Goal: Task Accomplishment & Management: Use online tool/utility

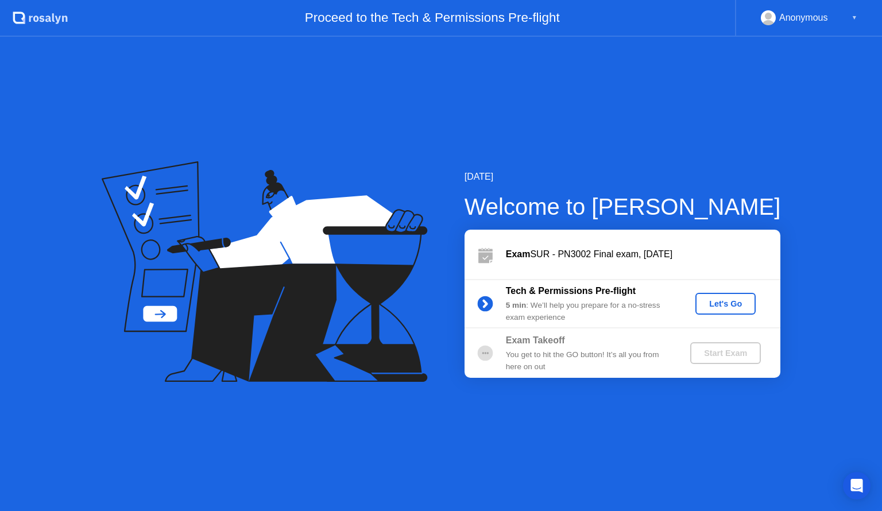
click at [702, 307] on div "Let's Go" at bounding box center [725, 303] width 51 height 9
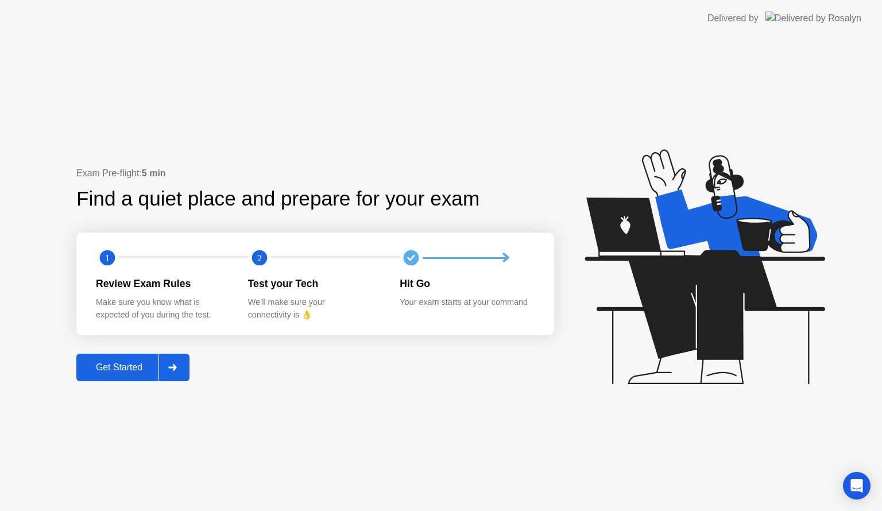
click at [129, 358] on button "Get Started" at bounding box center [132, 368] width 113 height 28
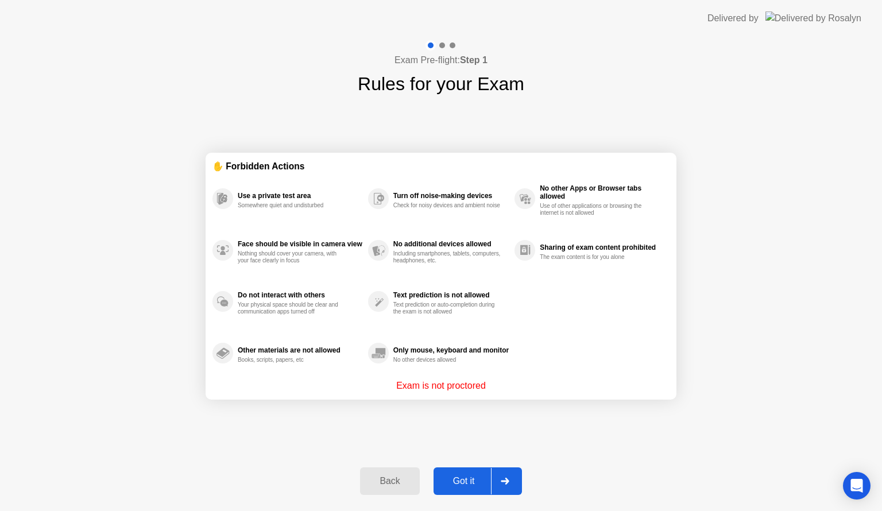
click at [461, 476] on div "Got it" at bounding box center [464, 481] width 54 height 10
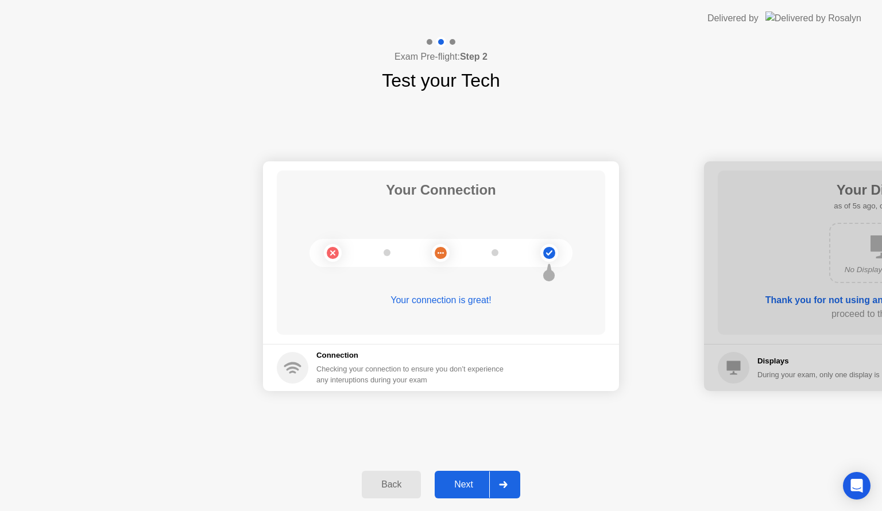
click at [469, 480] on div "Next" at bounding box center [463, 485] width 51 height 10
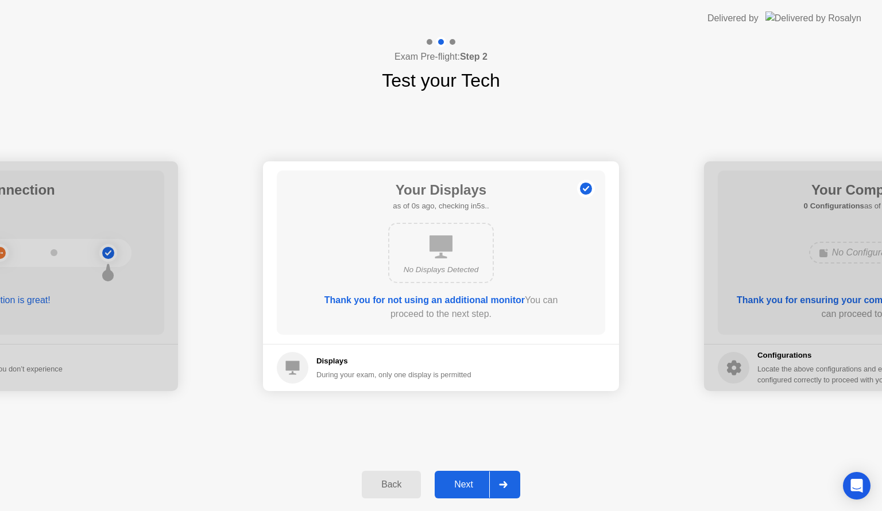
click at [470, 480] on div "Next" at bounding box center [463, 485] width 51 height 10
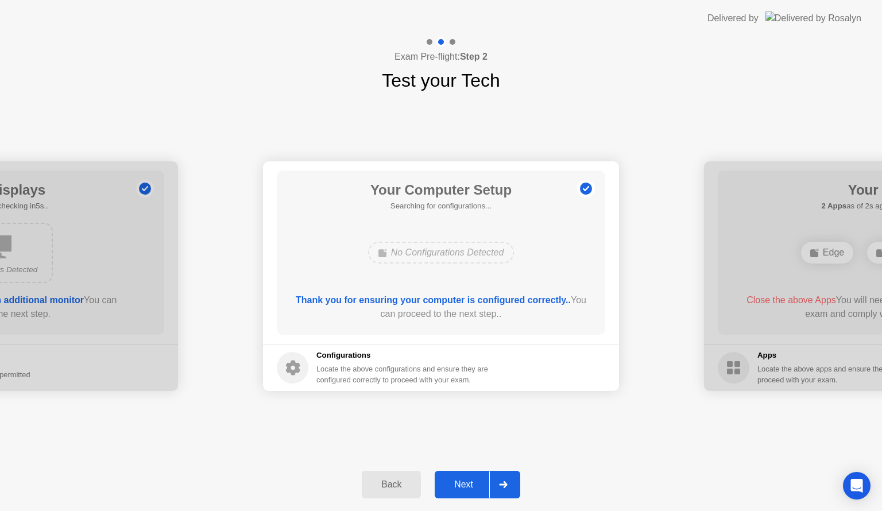
click at [470, 480] on div "Next" at bounding box center [463, 485] width 51 height 10
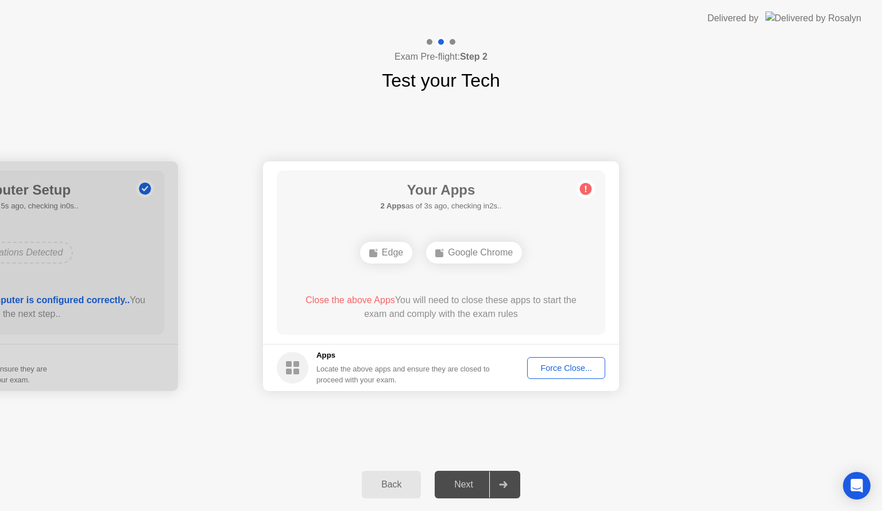
click at [371, 299] on span "Close the above Apps" at bounding box center [351, 300] width 90 height 10
click at [558, 373] on div "Force Close..." at bounding box center [566, 368] width 70 height 9
click at [563, 378] on button "Force Close..." at bounding box center [566, 368] width 78 height 22
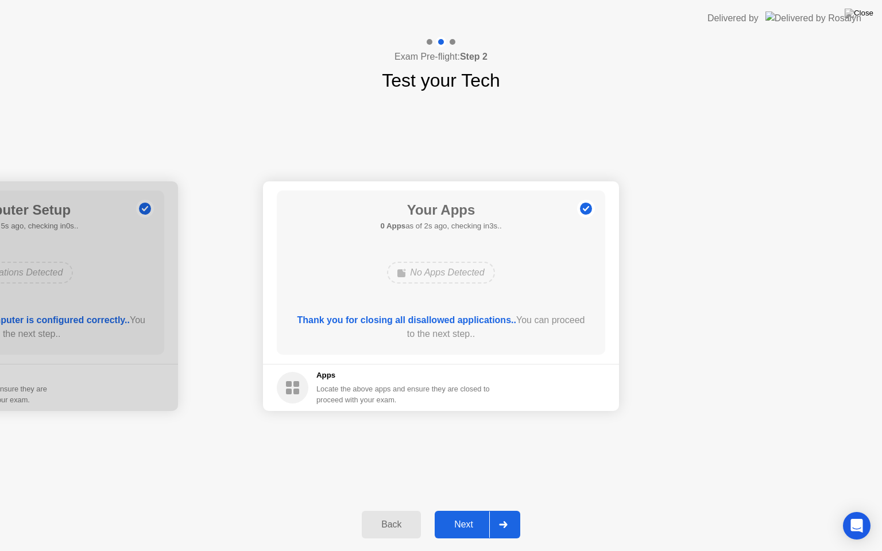
click at [462, 511] on div "Next" at bounding box center [463, 525] width 51 height 10
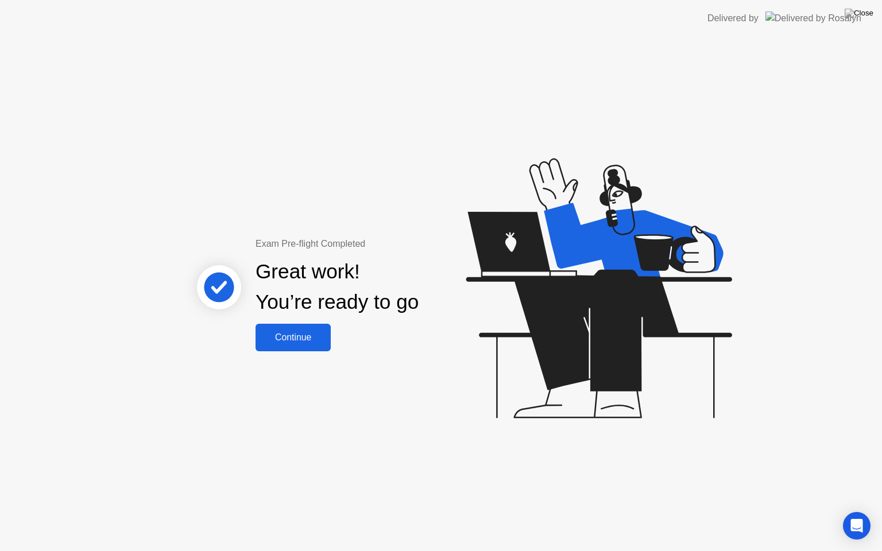
click at [295, 343] on div "Continue" at bounding box center [293, 338] width 68 height 10
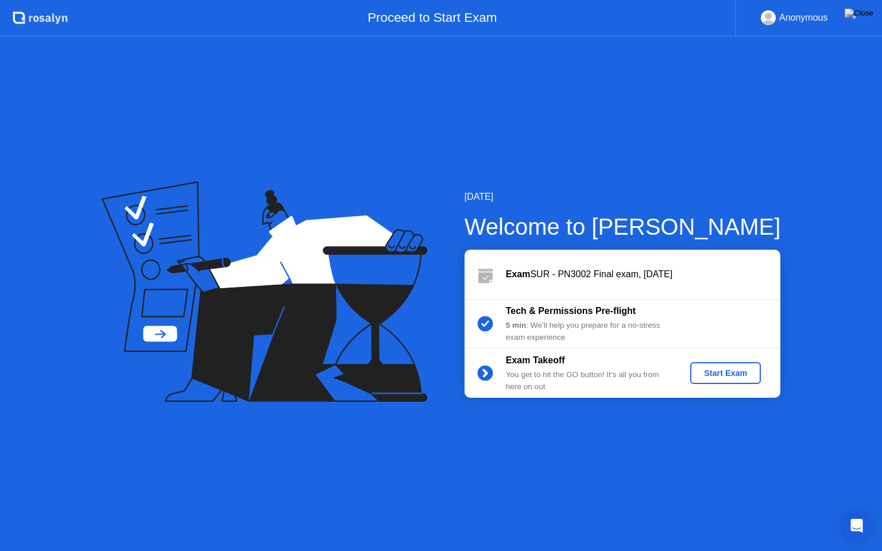
click at [740, 376] on div "Start Exam" at bounding box center [725, 373] width 61 height 9
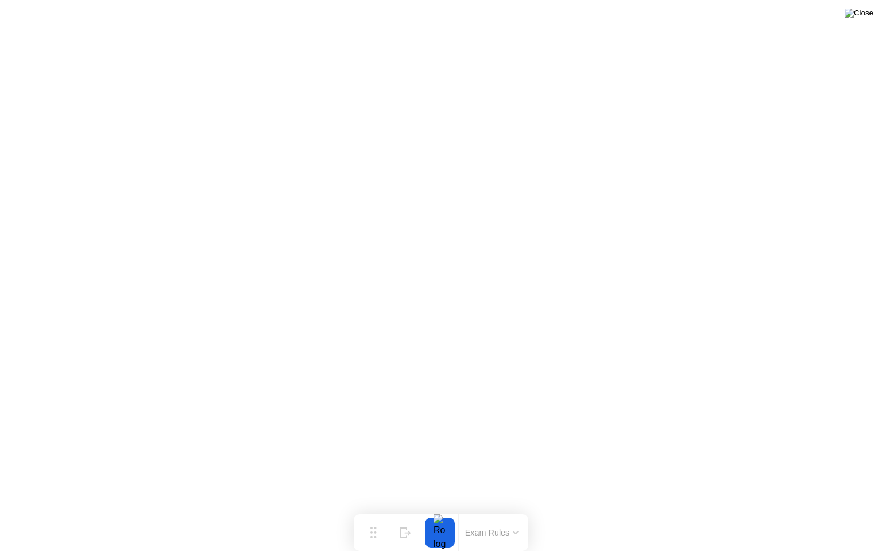
click at [862, 17] on img at bounding box center [859, 13] width 29 height 9
click at [867, 13] on img at bounding box center [859, 13] width 29 height 9
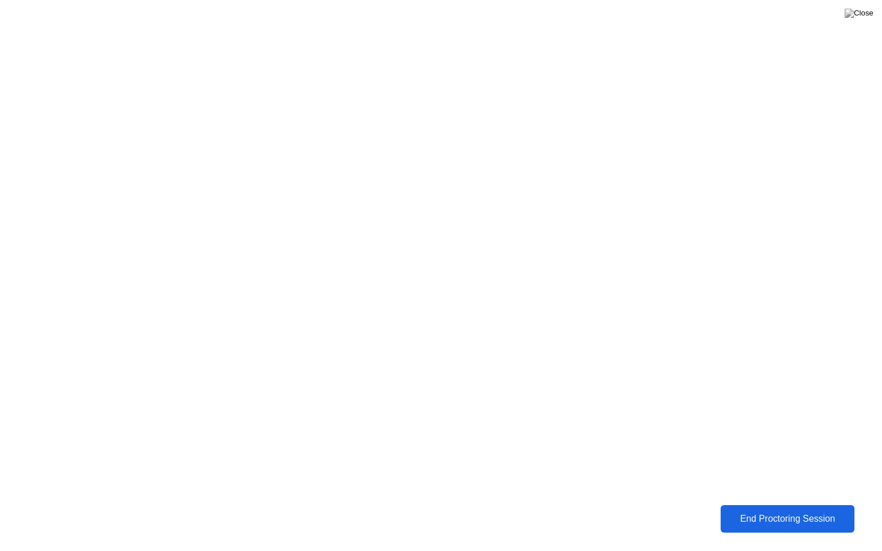
click at [787, 511] on div "End Proctoring Session" at bounding box center [787, 519] width 127 height 10
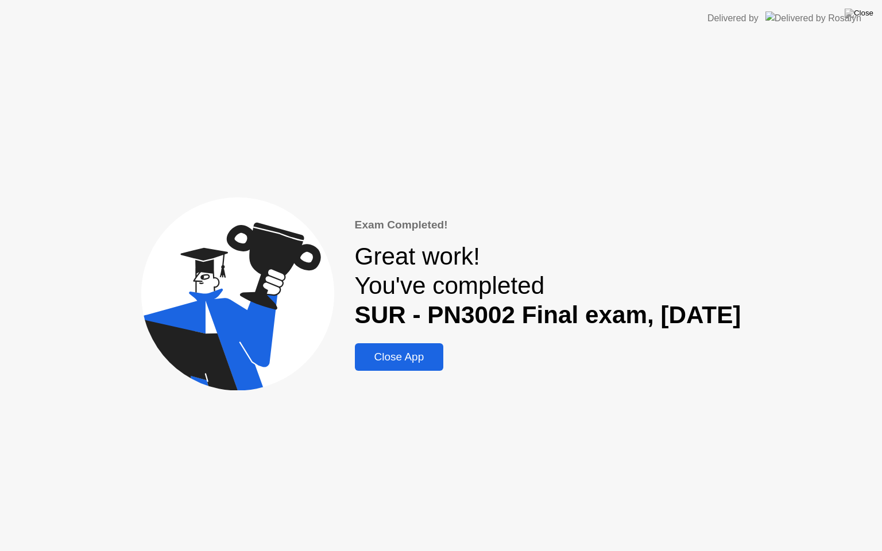
click at [391, 358] on div "Close App" at bounding box center [399, 357] width 82 height 13
